Goal: Information Seeking & Learning: Learn about a topic

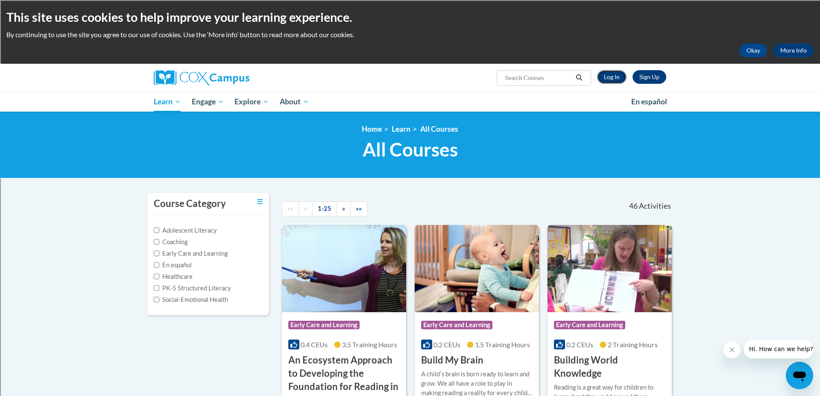
click at [609, 80] on link "Log In" at bounding box center [611, 77] width 29 height 14
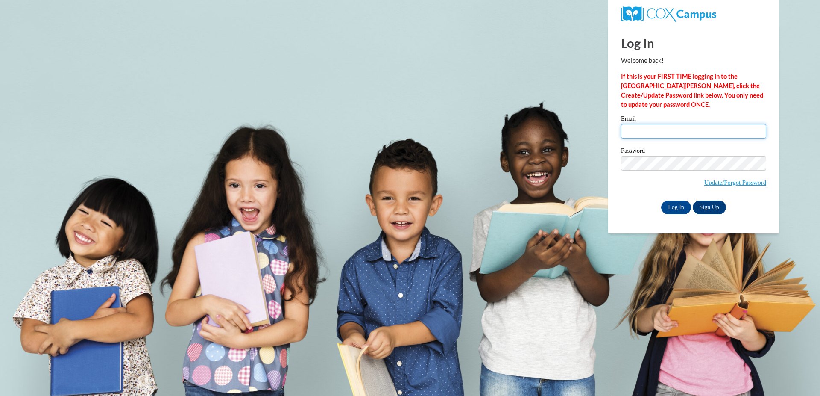
click at [668, 132] on input "Email" at bounding box center [693, 131] width 145 height 15
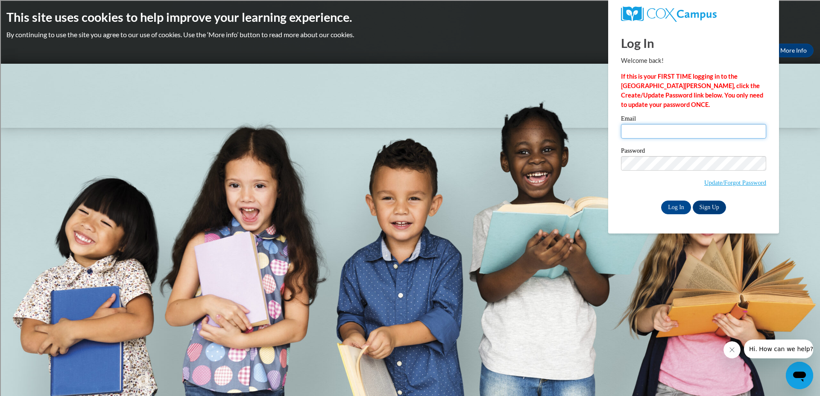
type input "tdittl@shorewood.k12.wi.us"
click at [689, 205] on input "Log In" at bounding box center [676, 207] width 30 height 14
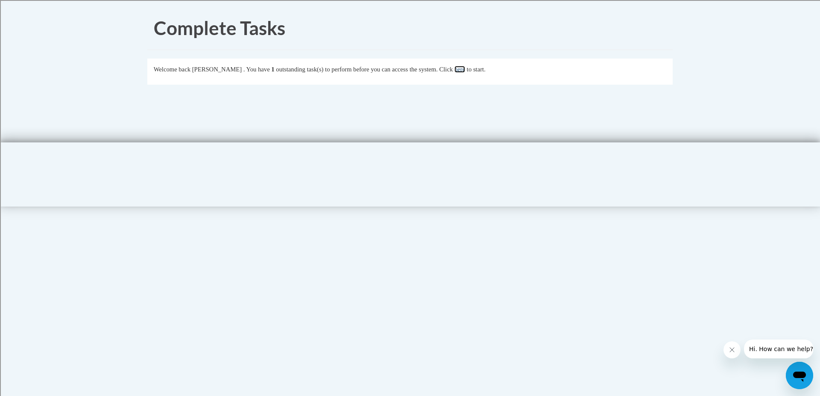
click at [465, 71] on link "here" at bounding box center [459, 69] width 11 height 7
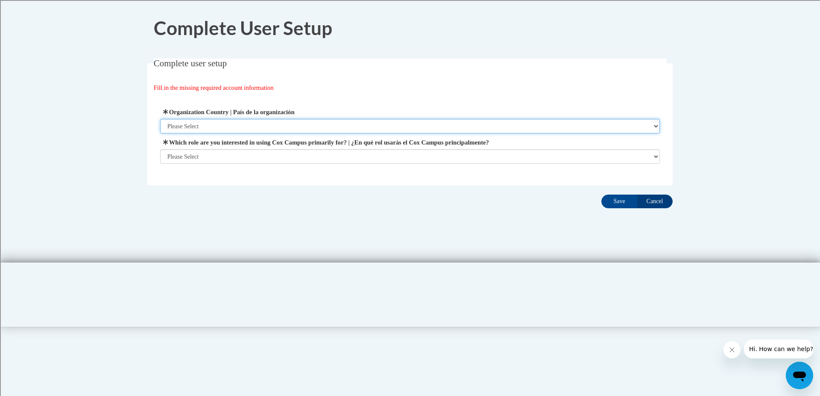
click at [198, 127] on select "Please Select United States | Estados Unidos Outside of the United States | Fue…" at bounding box center [410, 126] width 500 height 15
select select "ad49bcad-a171-4b2e-b99c-48b446064914"
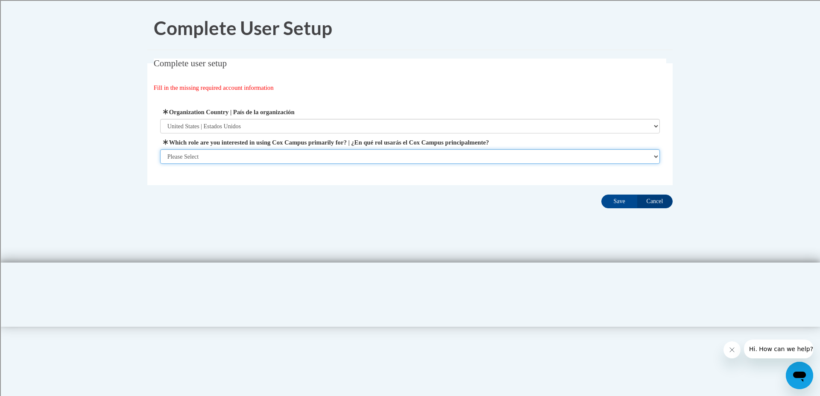
click at [239, 154] on select "Please Select College/University | Colegio/Universidad Community/Nonprofit Part…" at bounding box center [410, 156] width 500 height 15
select select "fbf2d438-af2f-41f8-98f1-81c410e29de3"
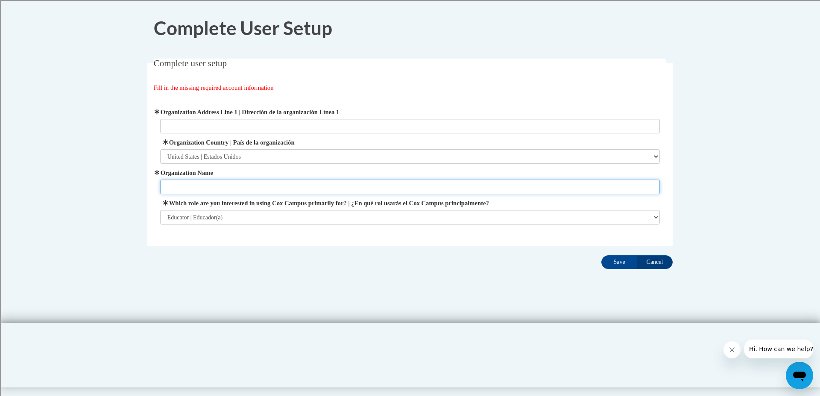
click at [231, 181] on input "Organization Name" at bounding box center [410, 186] width 500 height 15
type input "Shorewood School District"
type input "2100 E. Capitol Dr."
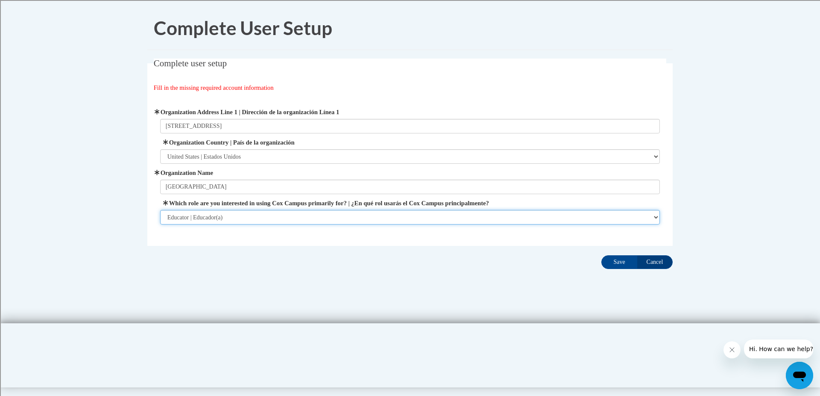
click at [245, 213] on select "Please Select College/University | Colegio/Universidad Community/Nonprofit Part…" at bounding box center [410, 217] width 500 height 15
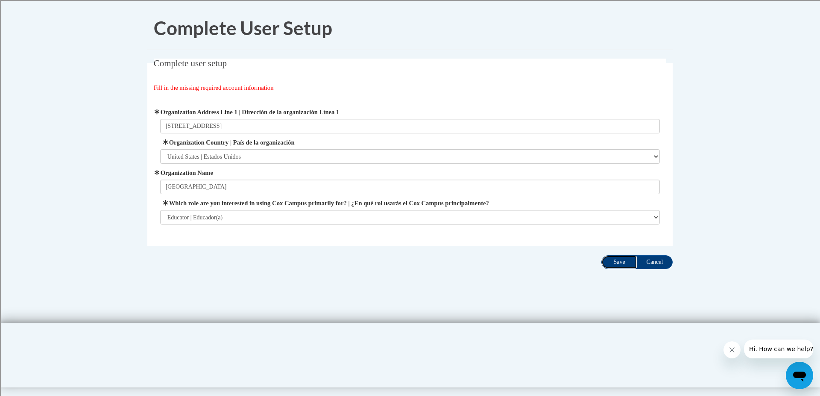
click at [634, 261] on input "Save" at bounding box center [619, 262] width 36 height 14
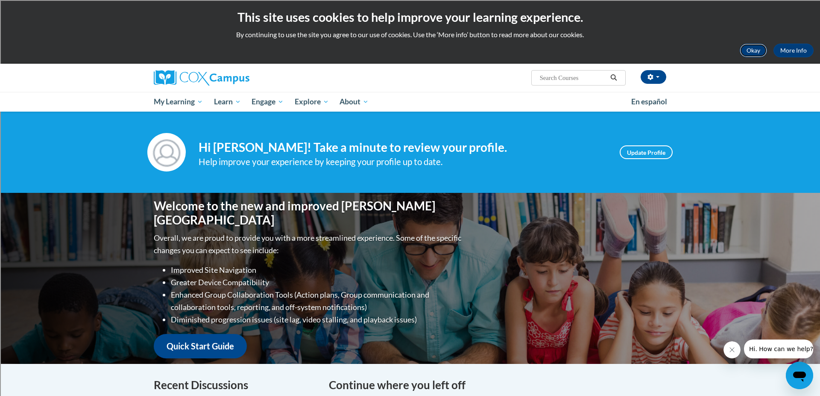
click at [755, 50] on button "Okay" at bounding box center [753, 51] width 27 height 14
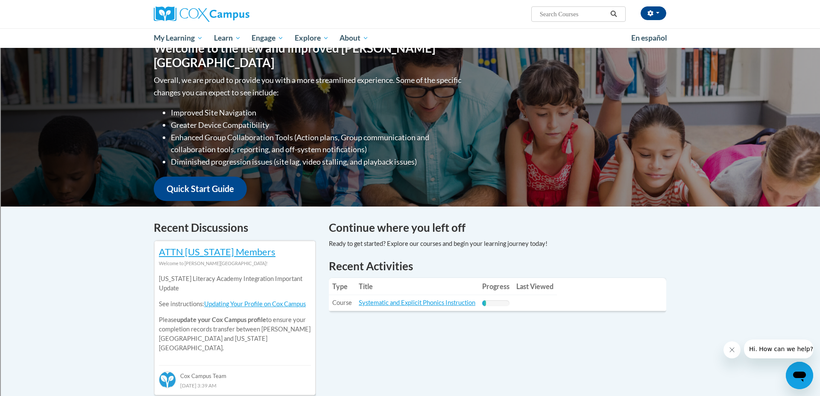
scroll to position [103, 0]
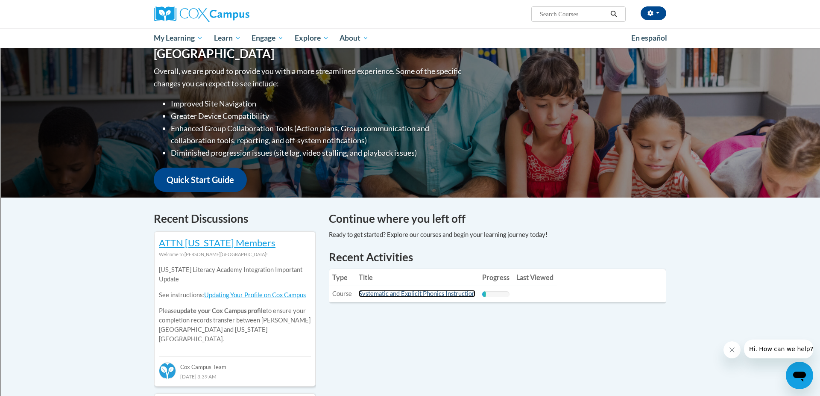
click at [434, 296] on link "Systematic and Explicit Phonics Instruction" at bounding box center [417, 293] width 117 height 7
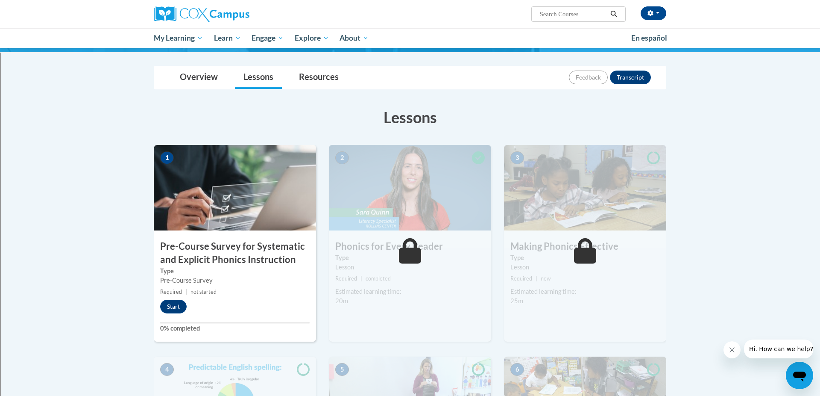
scroll to position [79, 0]
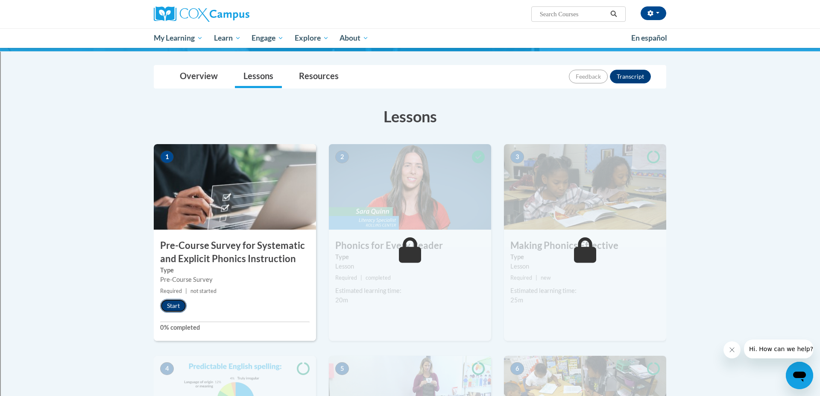
click at [176, 306] on button "Start" at bounding box center [173, 306] width 26 height 14
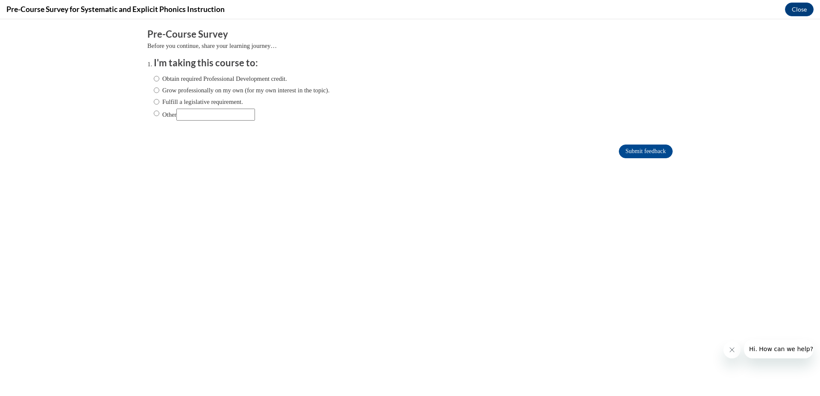
scroll to position [0, 0]
click at [156, 113] on input "Other" at bounding box center [157, 112] width 6 height 9
radio input "true"
click at [203, 117] on input "Other" at bounding box center [215, 114] width 79 height 12
type input "Cause I have to"
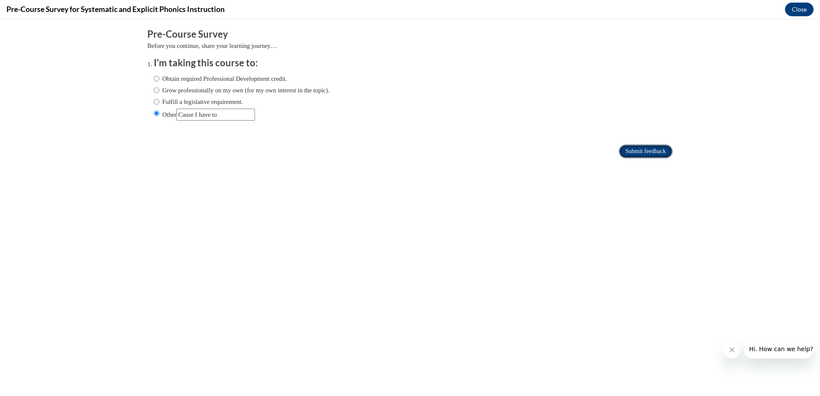
click at [629, 152] on input "Submit feedback" at bounding box center [646, 151] width 54 height 14
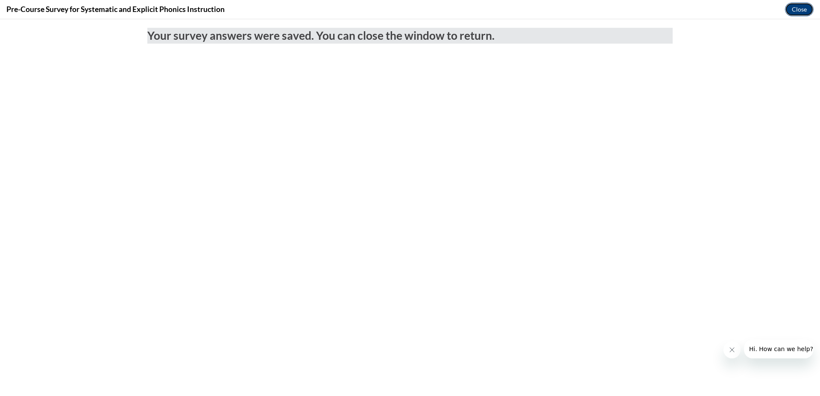
click at [792, 12] on button "Close" at bounding box center [799, 10] width 29 height 14
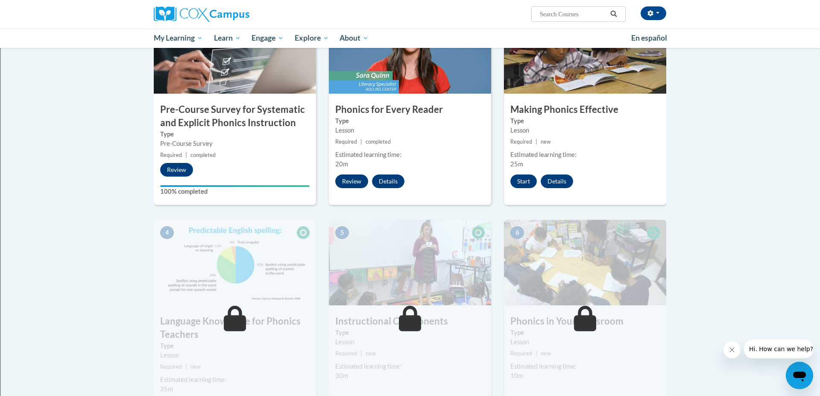
scroll to position [217, 0]
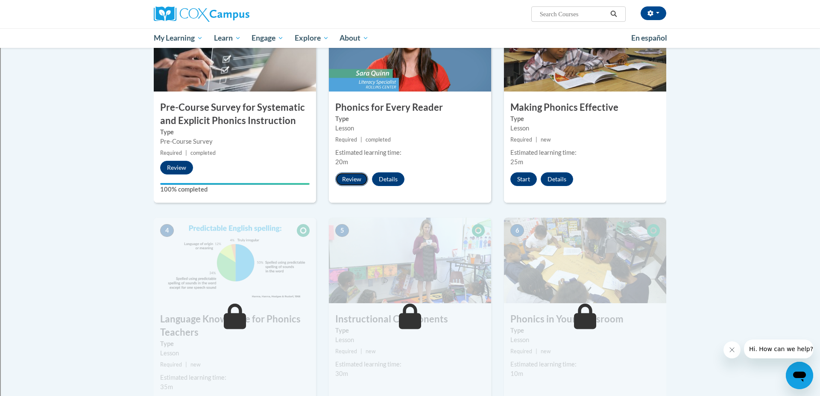
click at [355, 180] on button "Review" at bounding box center [351, 179] width 33 height 14
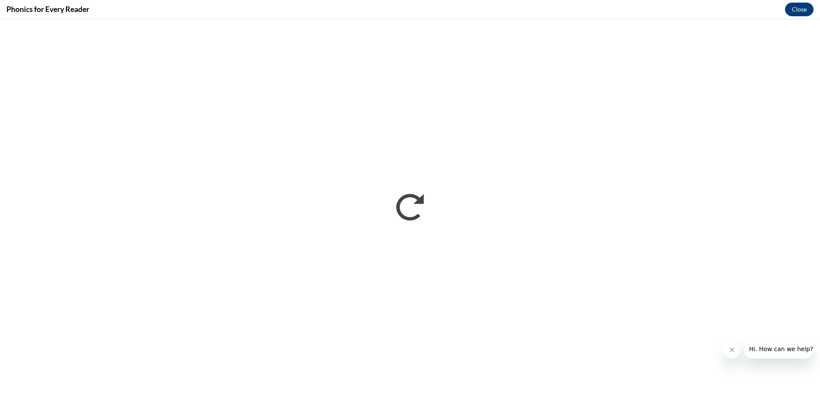
scroll to position [0, 0]
click at [735, 350] on icon "Close message from company" at bounding box center [732, 349] width 7 height 7
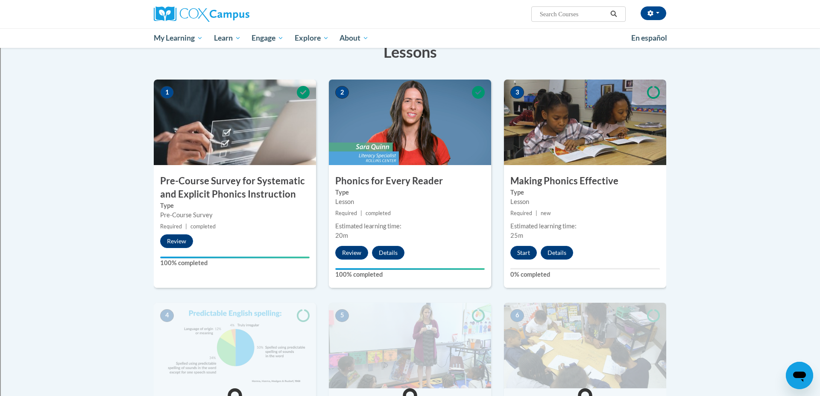
scroll to position [188, 0]
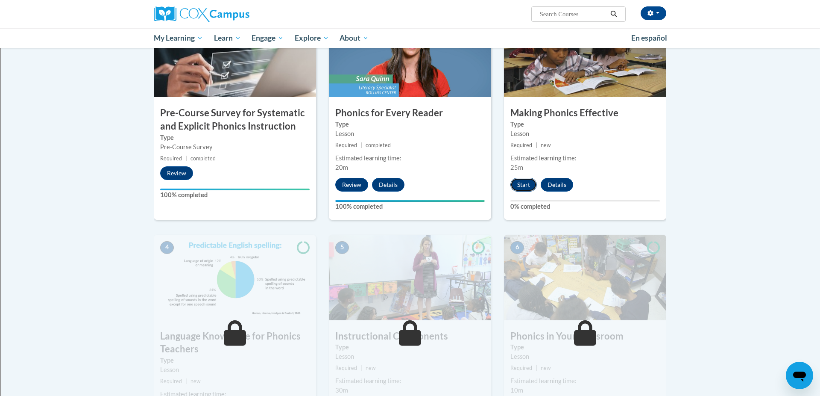
click at [526, 189] on button "Start" at bounding box center [523, 185] width 26 height 14
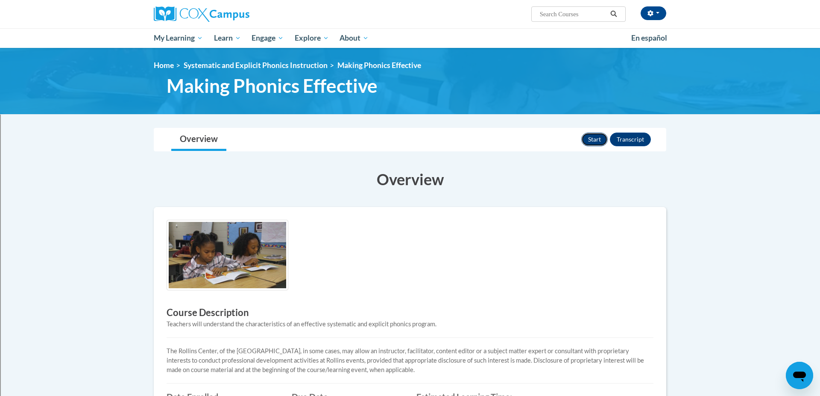
click at [600, 143] on button "Start" at bounding box center [594, 139] width 26 height 14
